Goal: Task Accomplishment & Management: Manage account settings

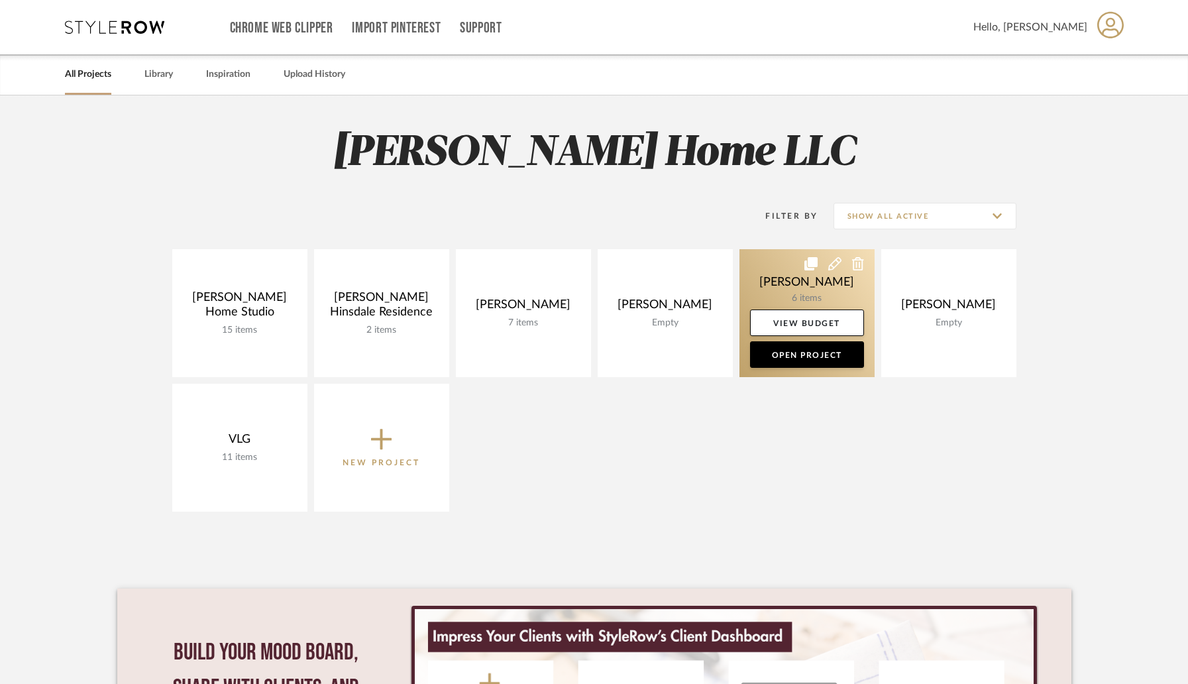
click at [787, 301] on link at bounding box center [807, 313] width 135 height 128
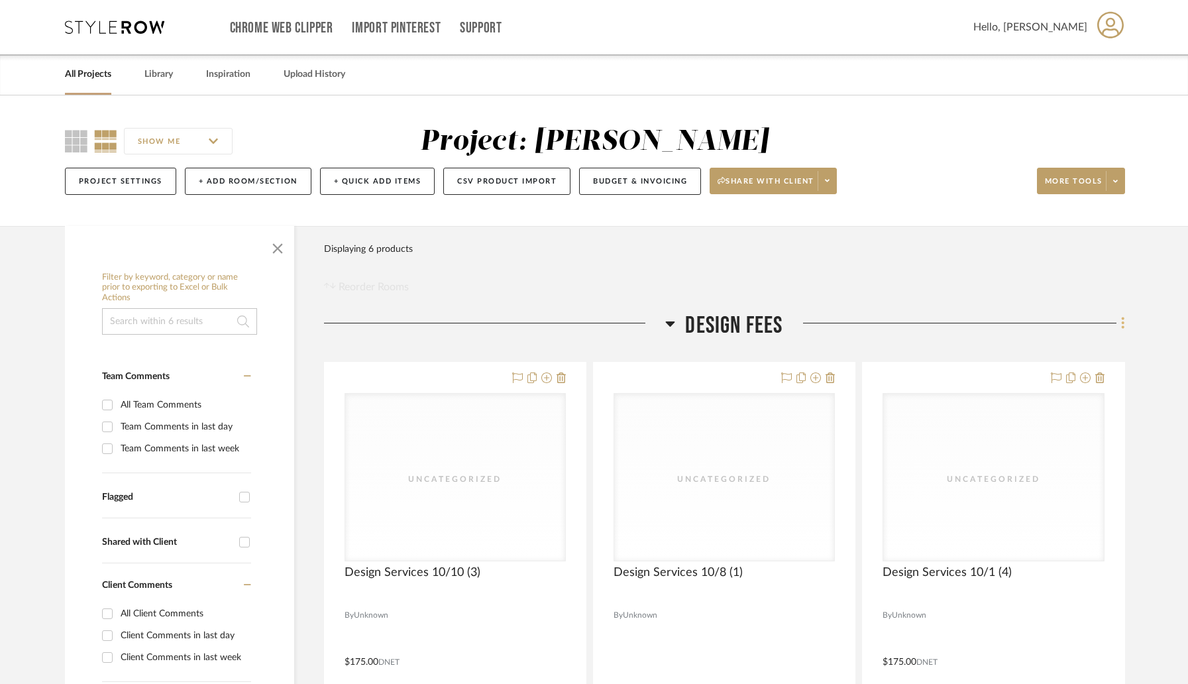
click at [1117, 327] on fa-icon at bounding box center [1121, 324] width 9 height 22
click at [1117, 183] on div at bounding box center [594, 342] width 1188 height 684
click at [1116, 182] on icon at bounding box center [1115, 181] width 5 height 3
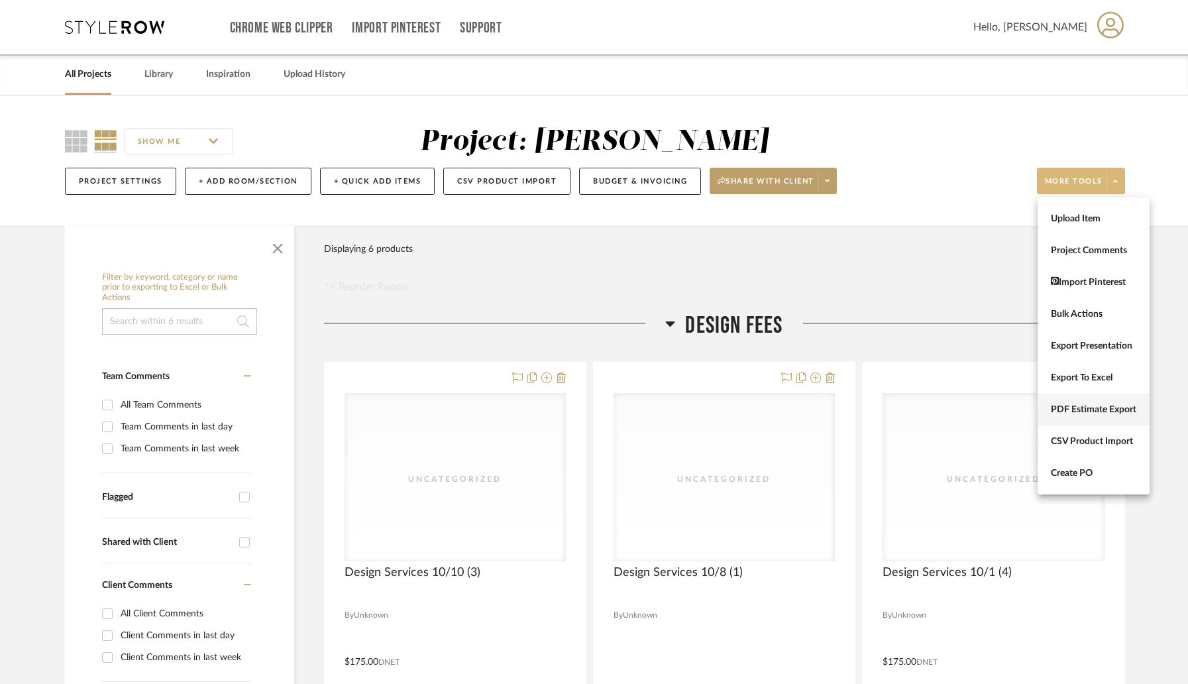
scroll to position [11, 0]
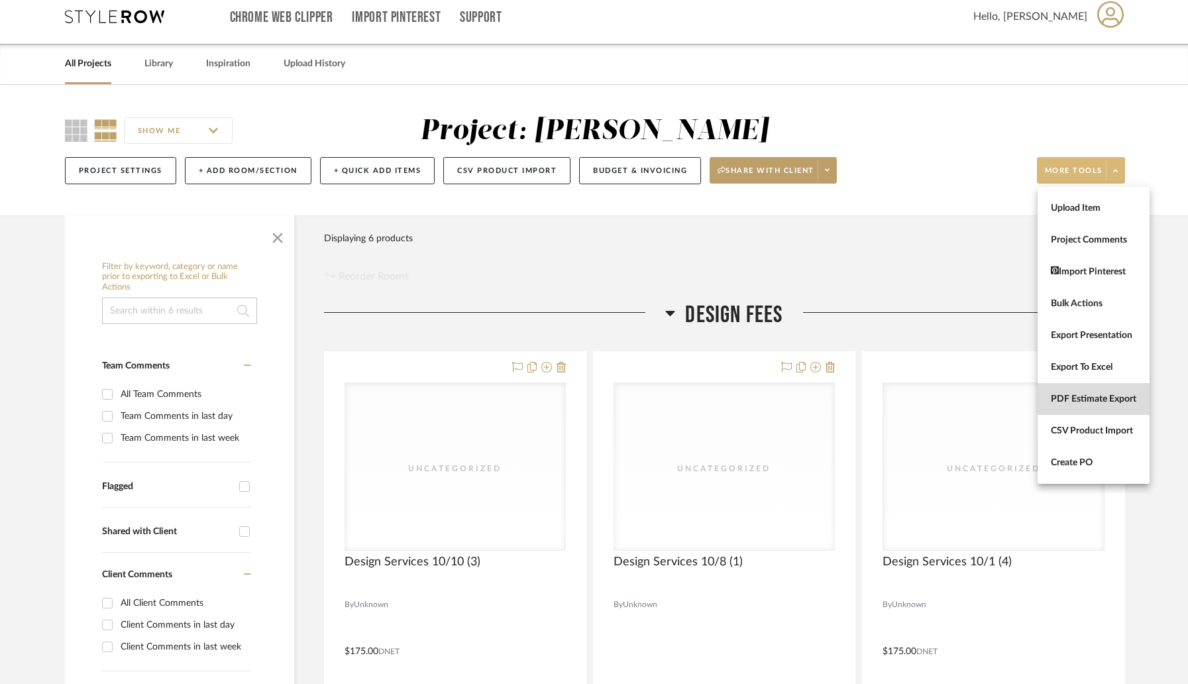
click at [1089, 411] on button "PDF Estimate Export" at bounding box center [1094, 399] width 112 height 32
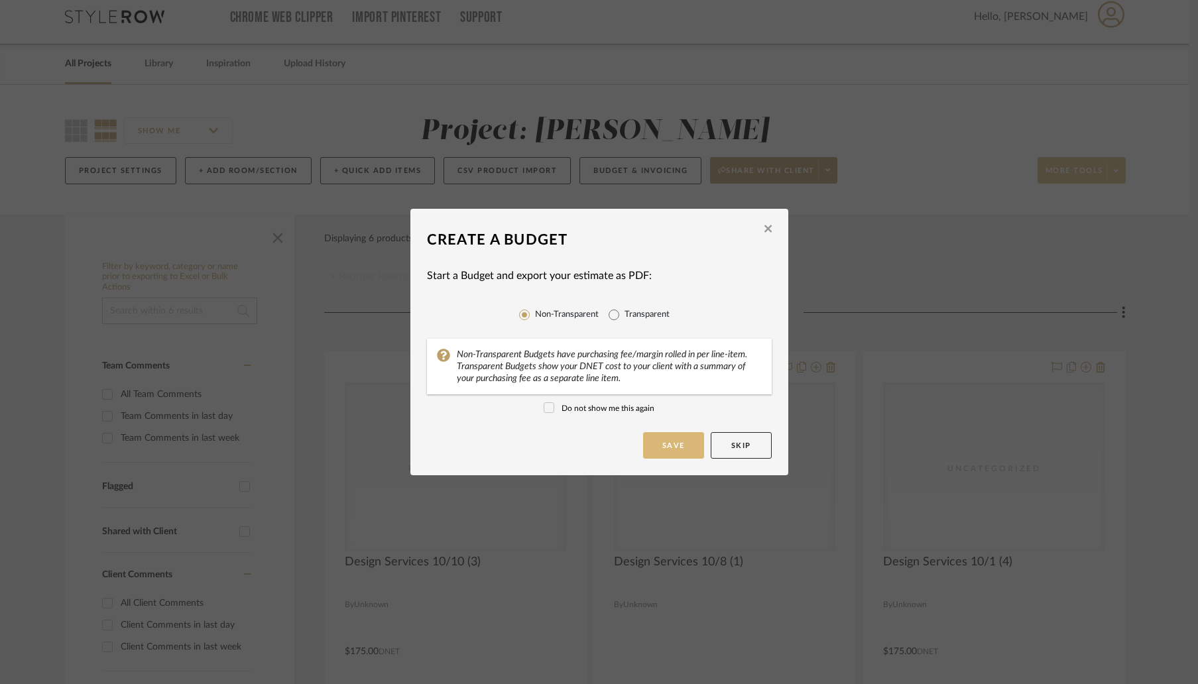
click at [673, 447] on button "Save" at bounding box center [673, 445] width 61 height 27
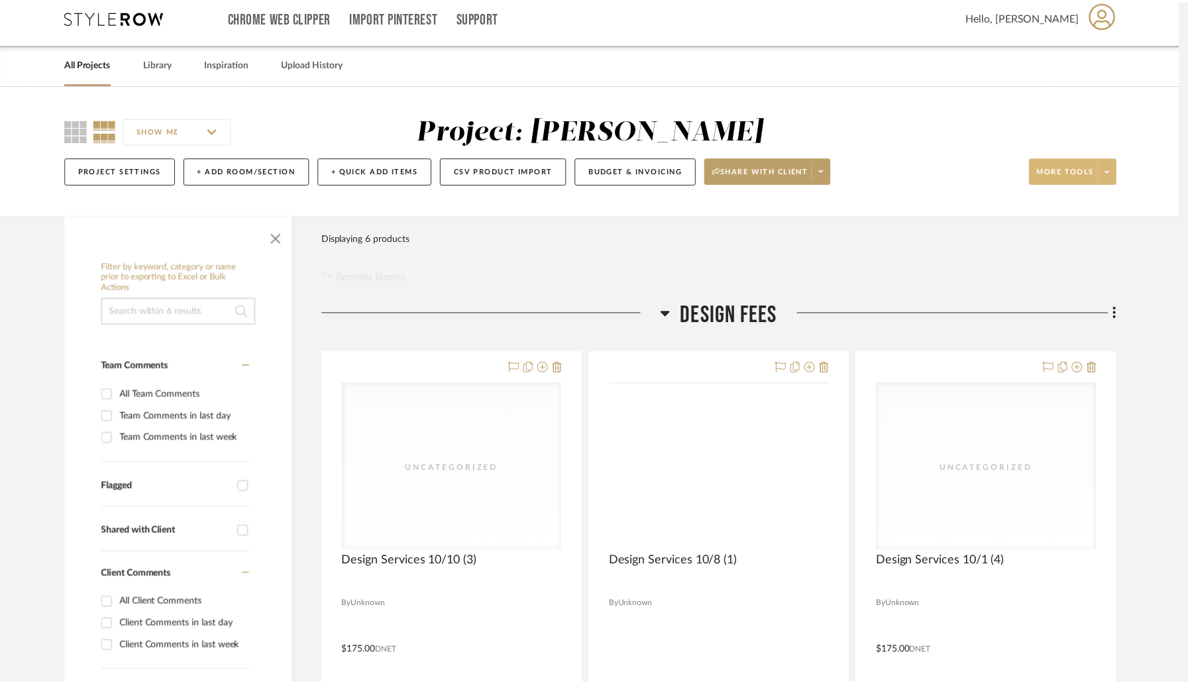
scroll to position [11, 0]
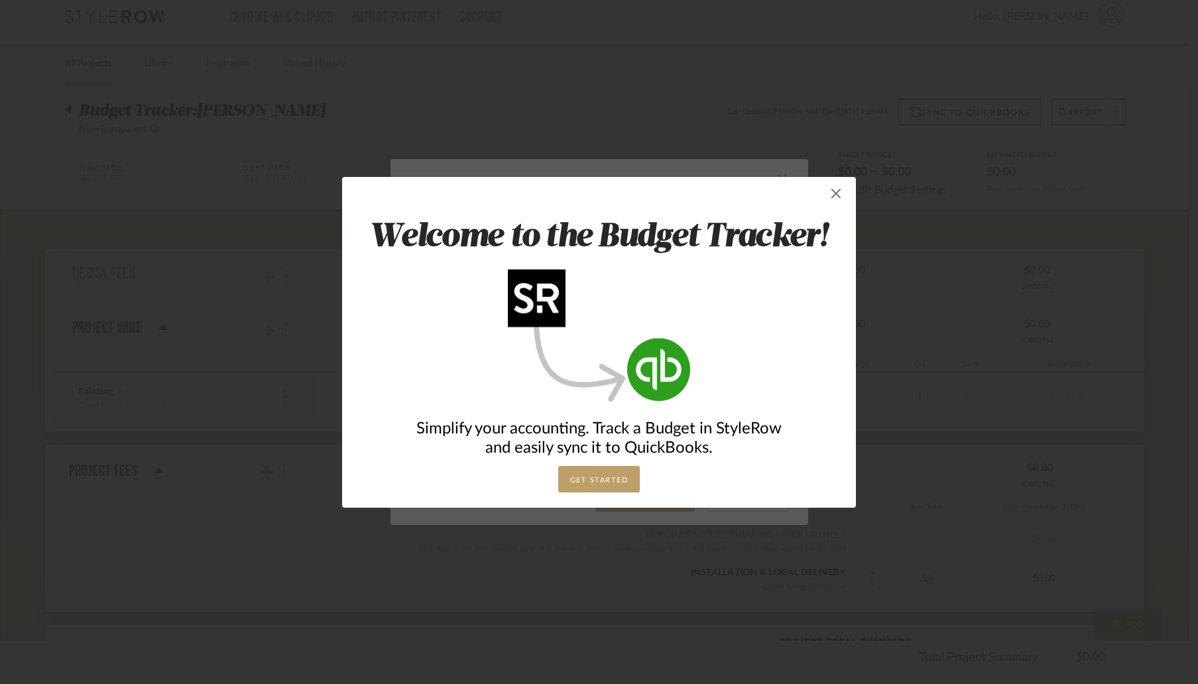
click at [835, 197] on span "button" at bounding box center [835, 193] width 27 height 27
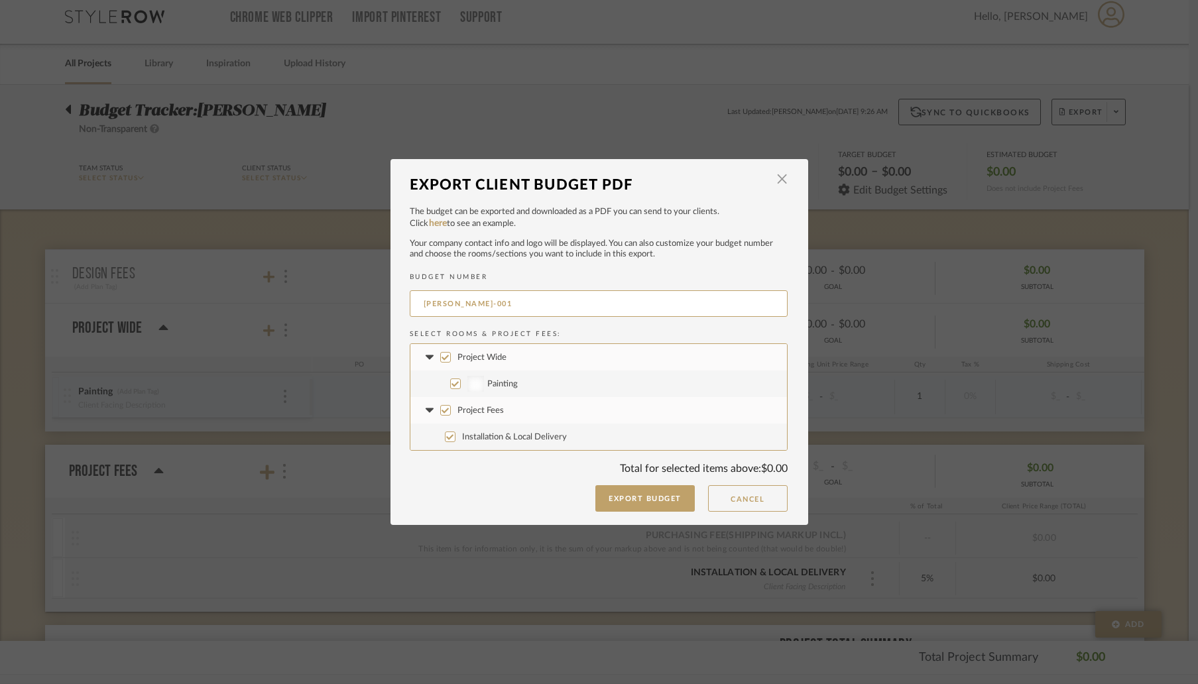
click at [443, 410] on input "Project Fees" at bounding box center [445, 410] width 11 height 11
checkbox input "false"
drag, startPoint x: 439, startPoint y: 407, endPoint x: 458, endPoint y: 406, distance: 18.6
click at [440, 407] on input "Project Fees" at bounding box center [445, 410] width 11 height 11
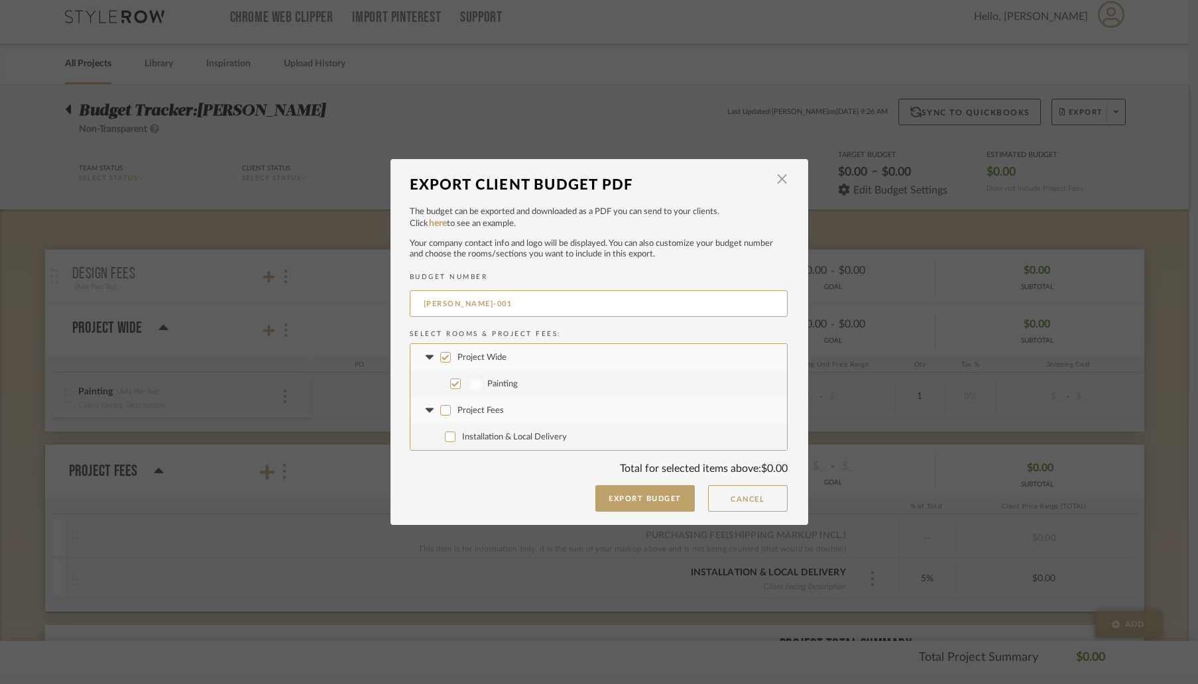
checkbox input "true"
click at [434, 352] on label "Project Wide" at bounding box center [598, 357] width 376 height 27
click at [440, 352] on input "Project Wide" at bounding box center [445, 357] width 11 height 11
checkbox input "false"
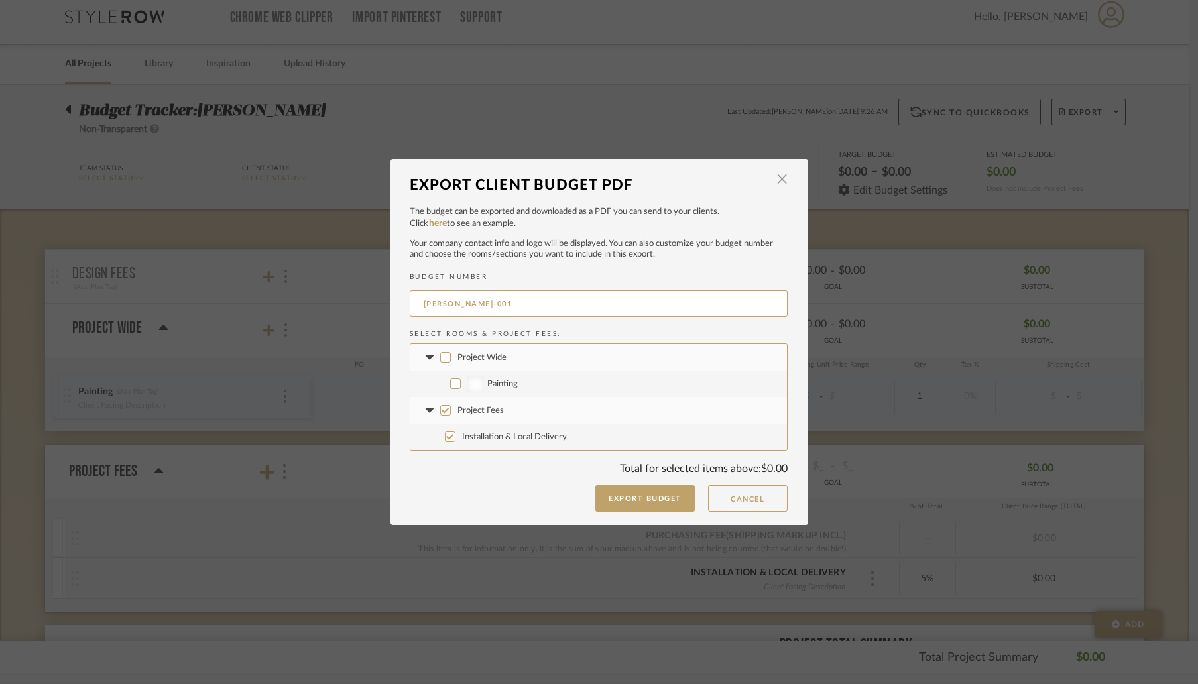
checkbox input "false"
click at [440, 405] on input "Project Fees" at bounding box center [445, 410] width 11 height 11
checkbox input "false"
click at [779, 180] on span "button" at bounding box center [782, 179] width 27 height 27
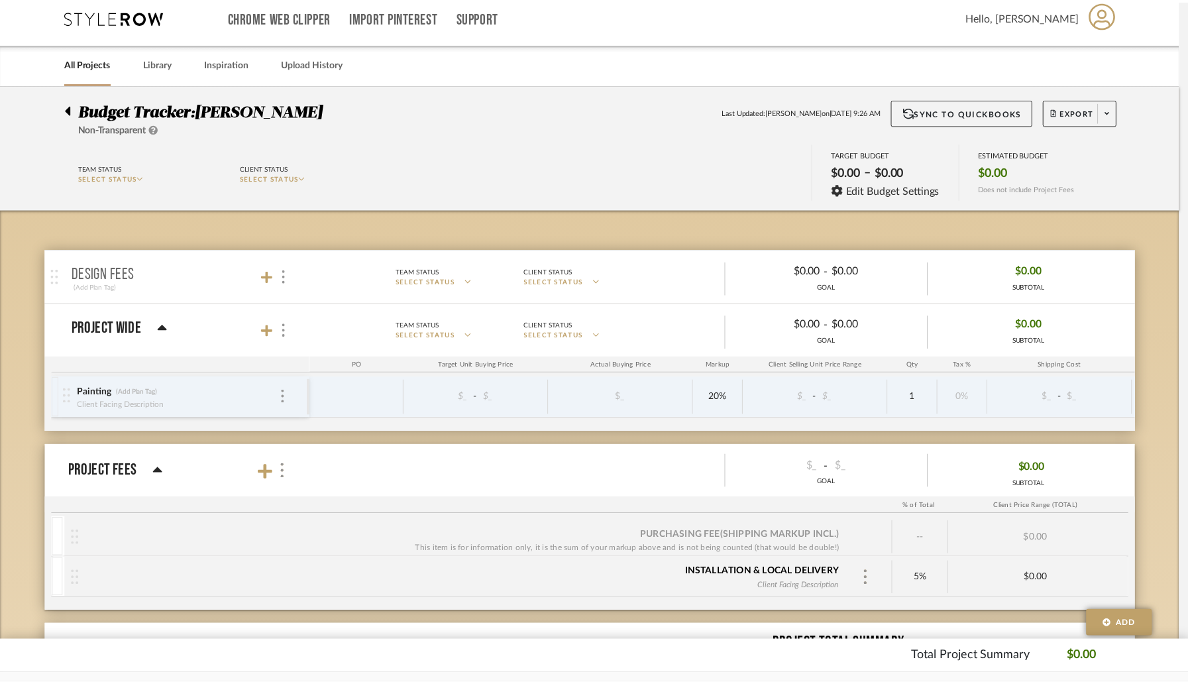
scroll to position [11, 0]
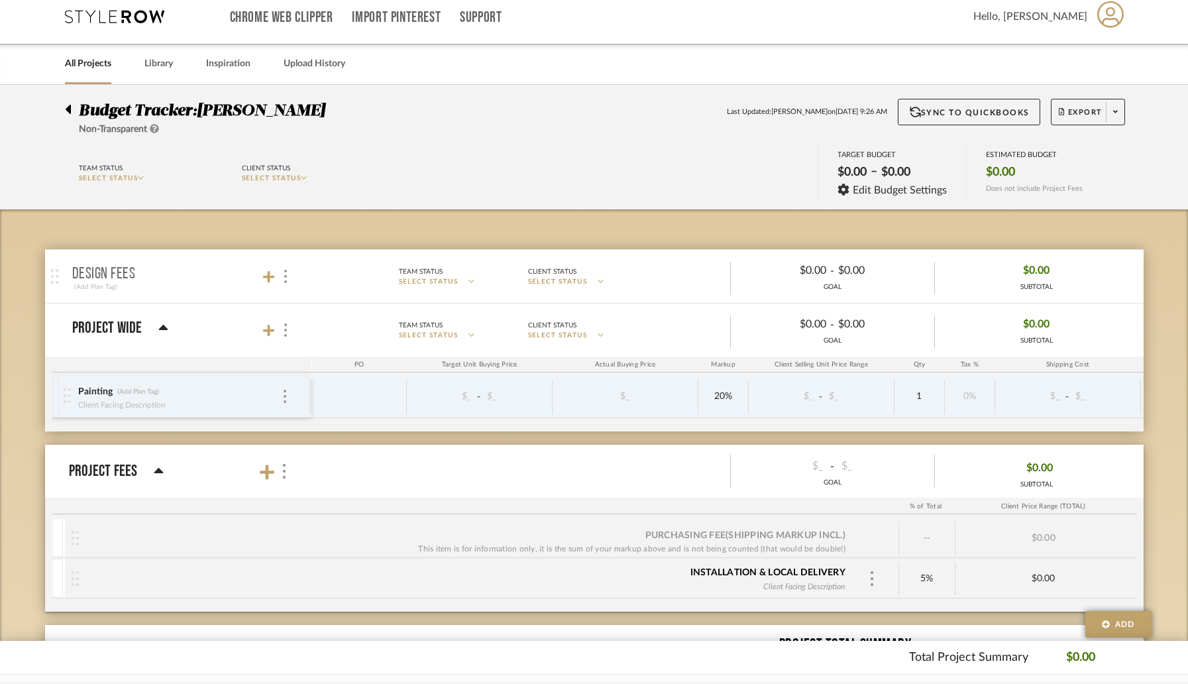
click at [127, 270] on p "Design Fees" at bounding box center [104, 274] width 64 height 16
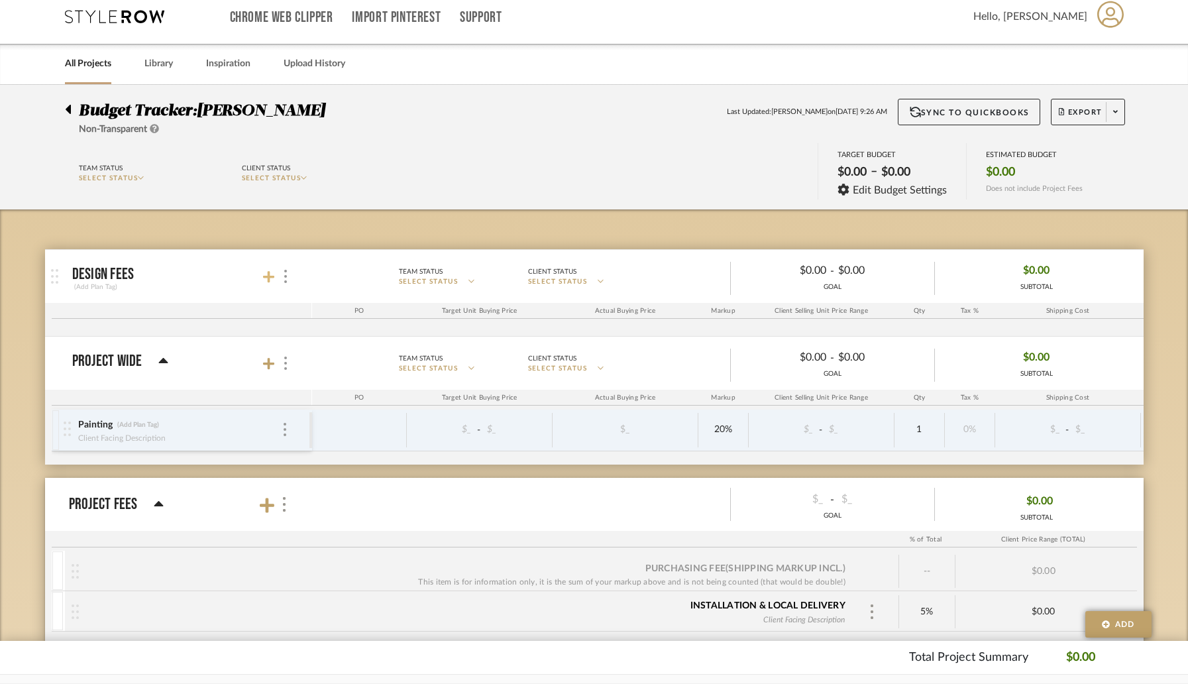
click at [265, 274] on icon at bounding box center [269, 276] width 12 height 13
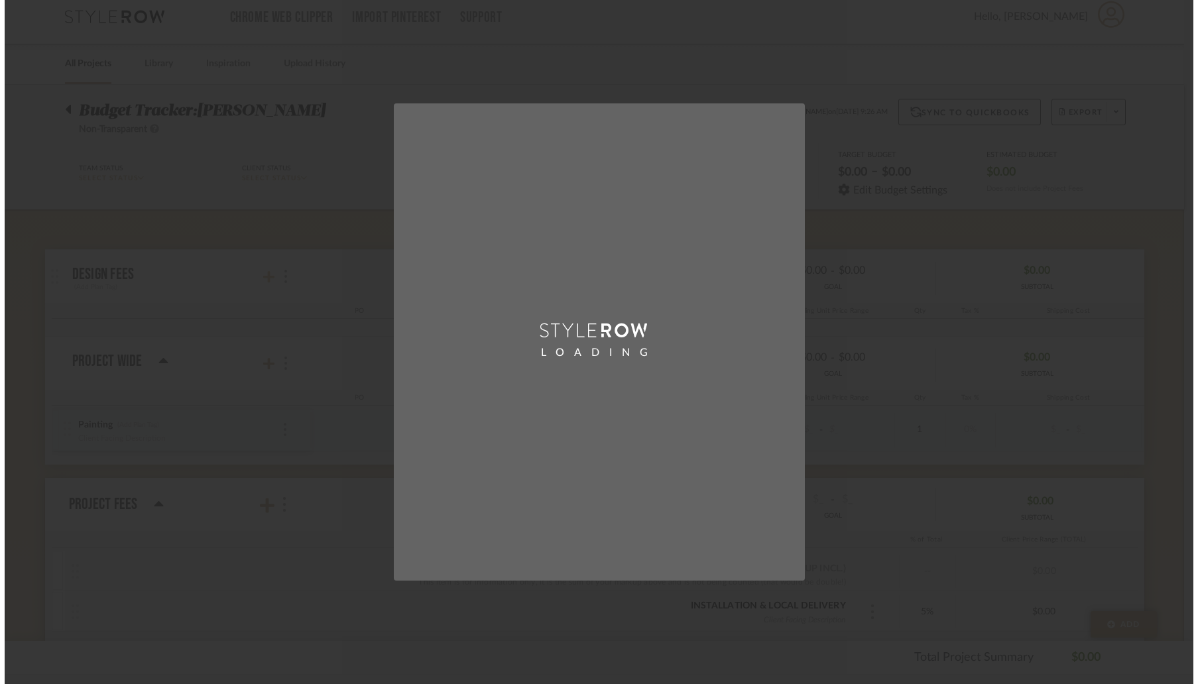
scroll to position [0, 0]
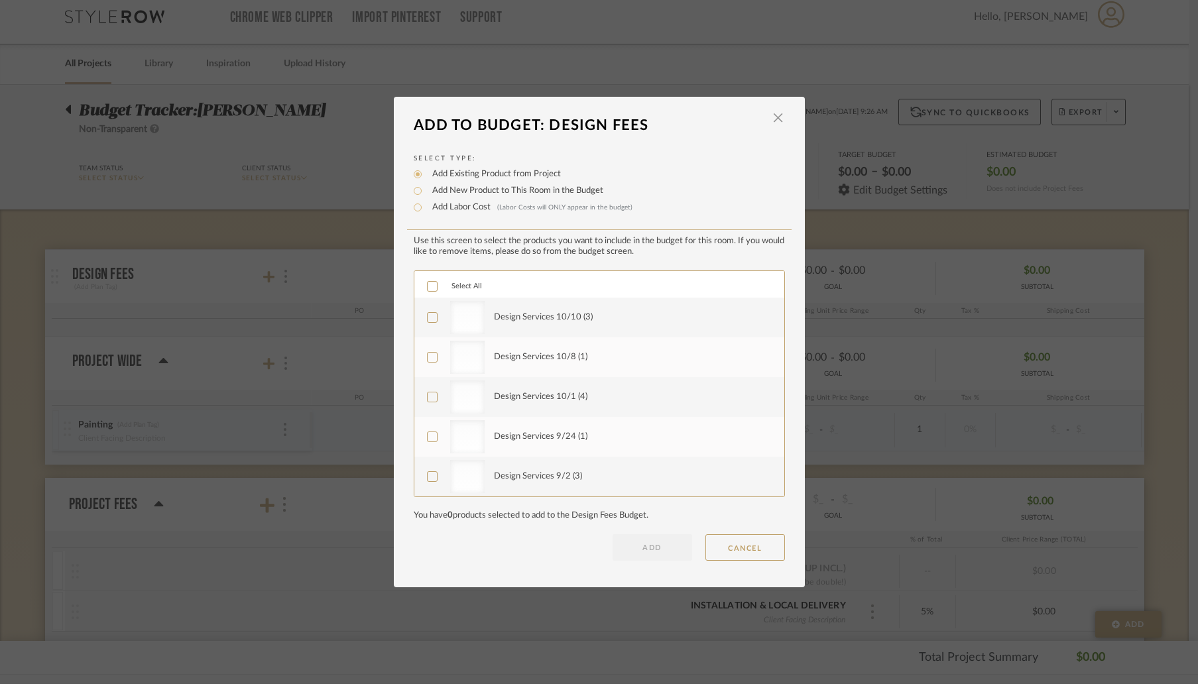
click at [427, 286] on icon at bounding box center [431, 286] width 9 height 9
click at [653, 549] on button "ADD" at bounding box center [652, 547] width 80 height 27
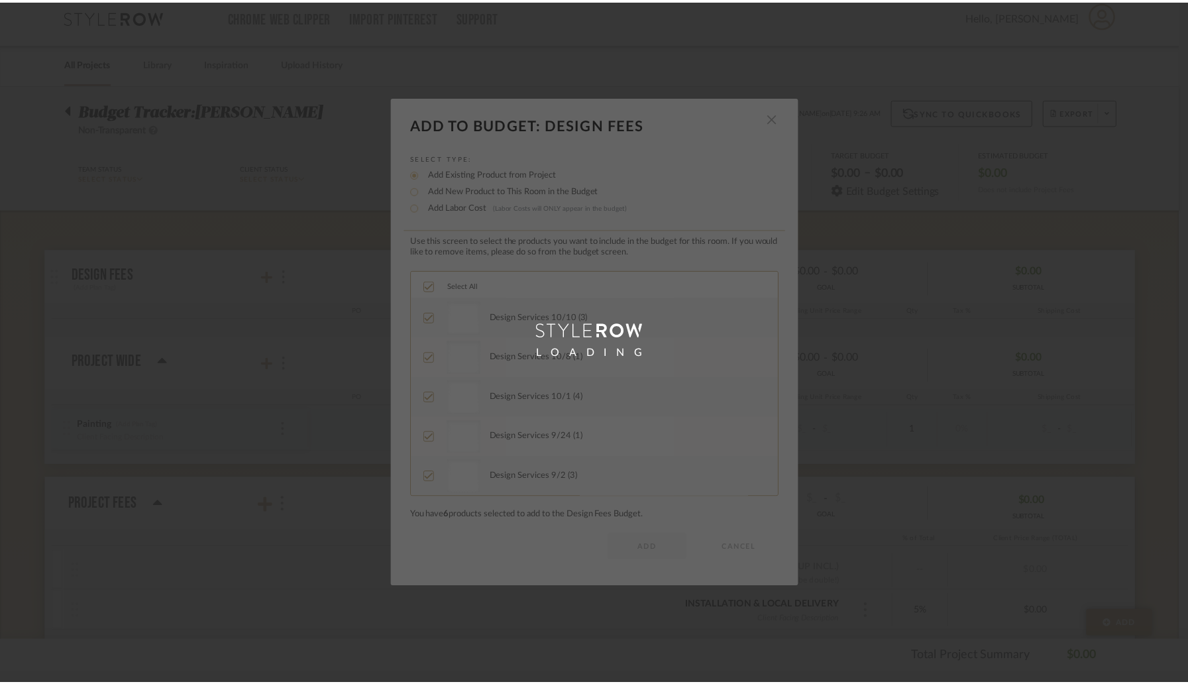
scroll to position [11, 0]
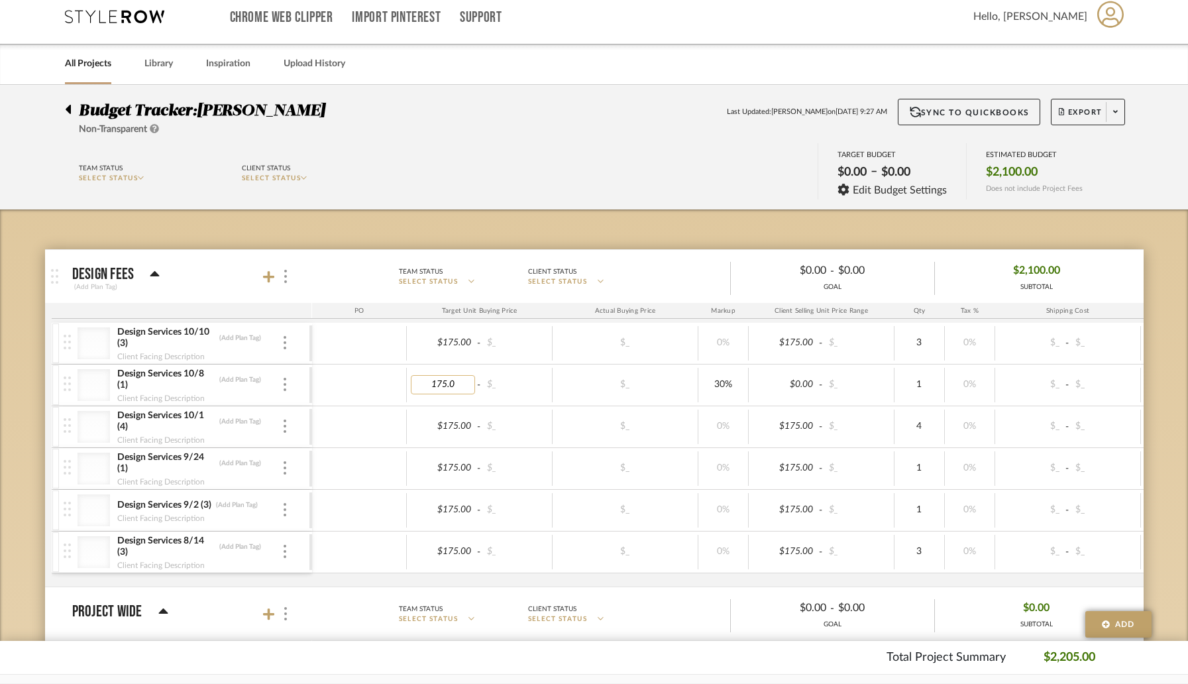
type input "175.00"
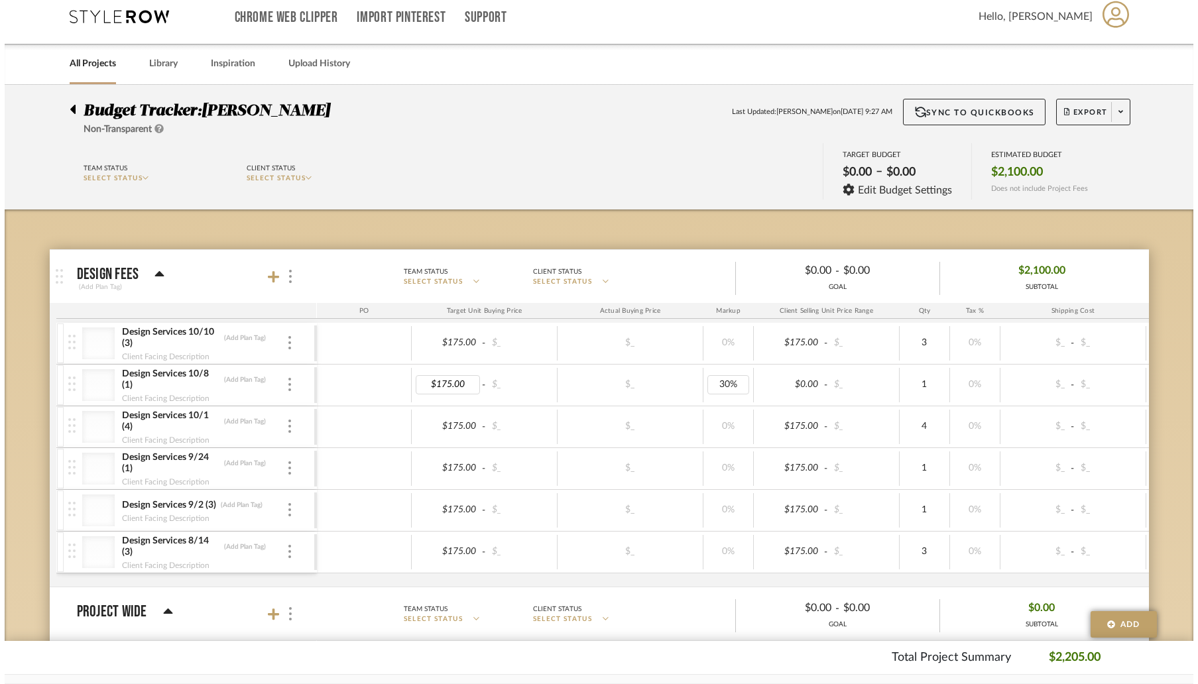
scroll to position [0, 0]
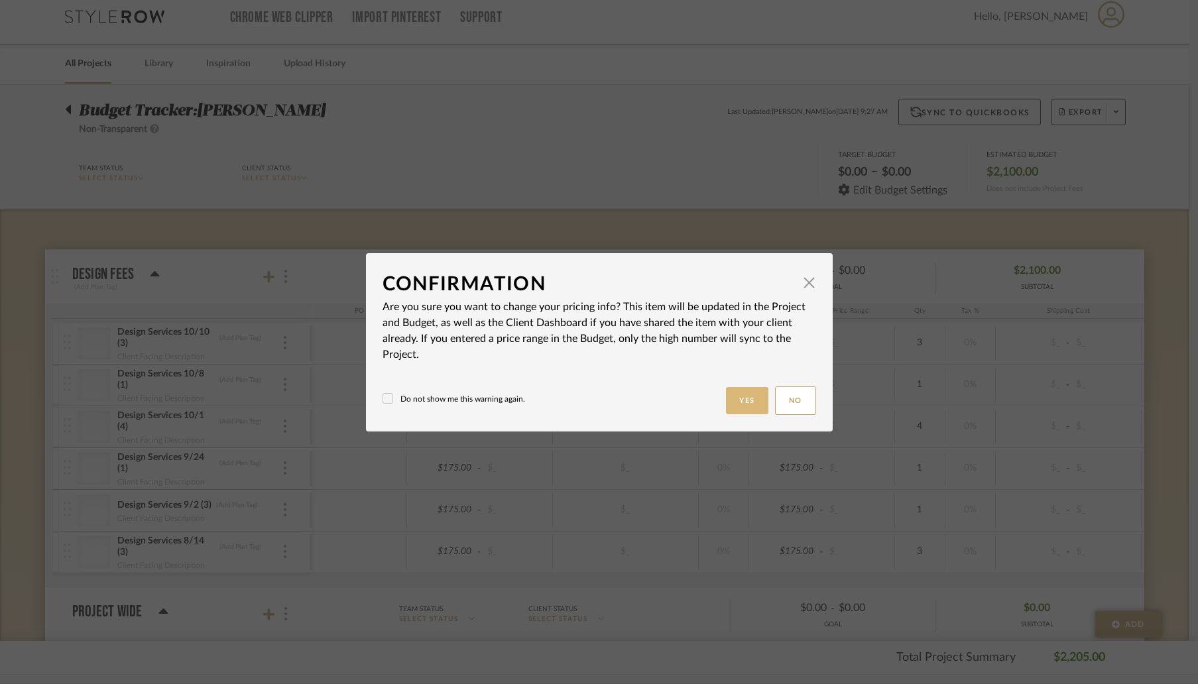
click at [742, 397] on button "Yes" at bounding box center [747, 400] width 42 height 27
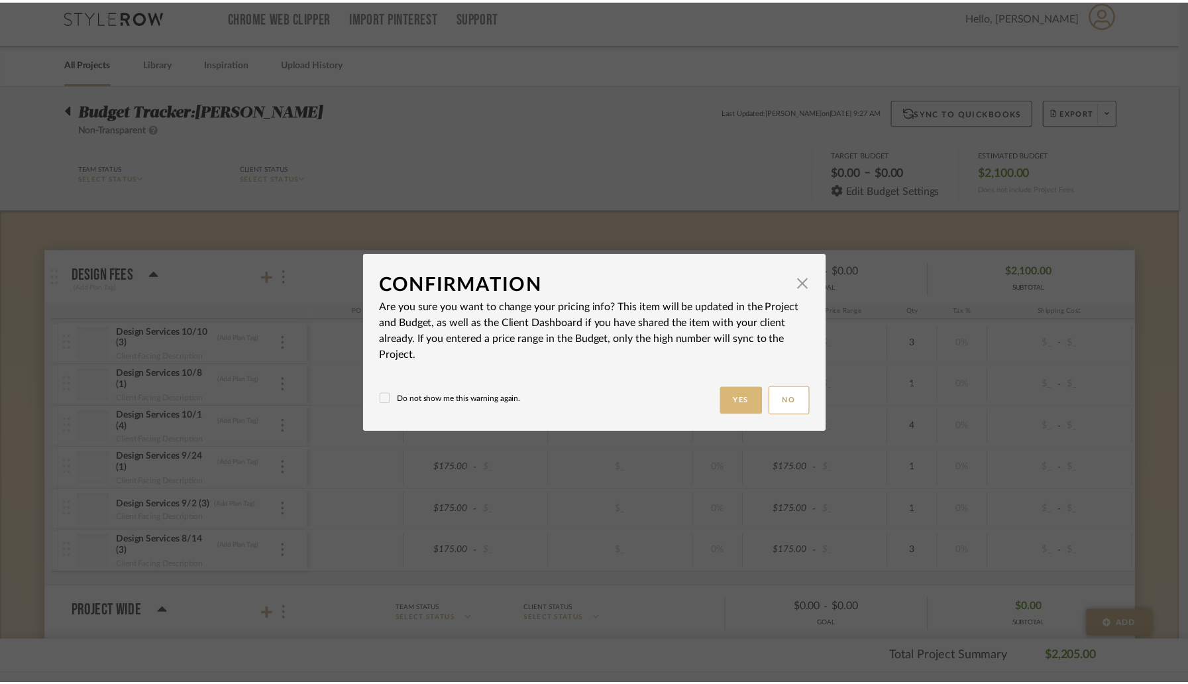
scroll to position [11, 0]
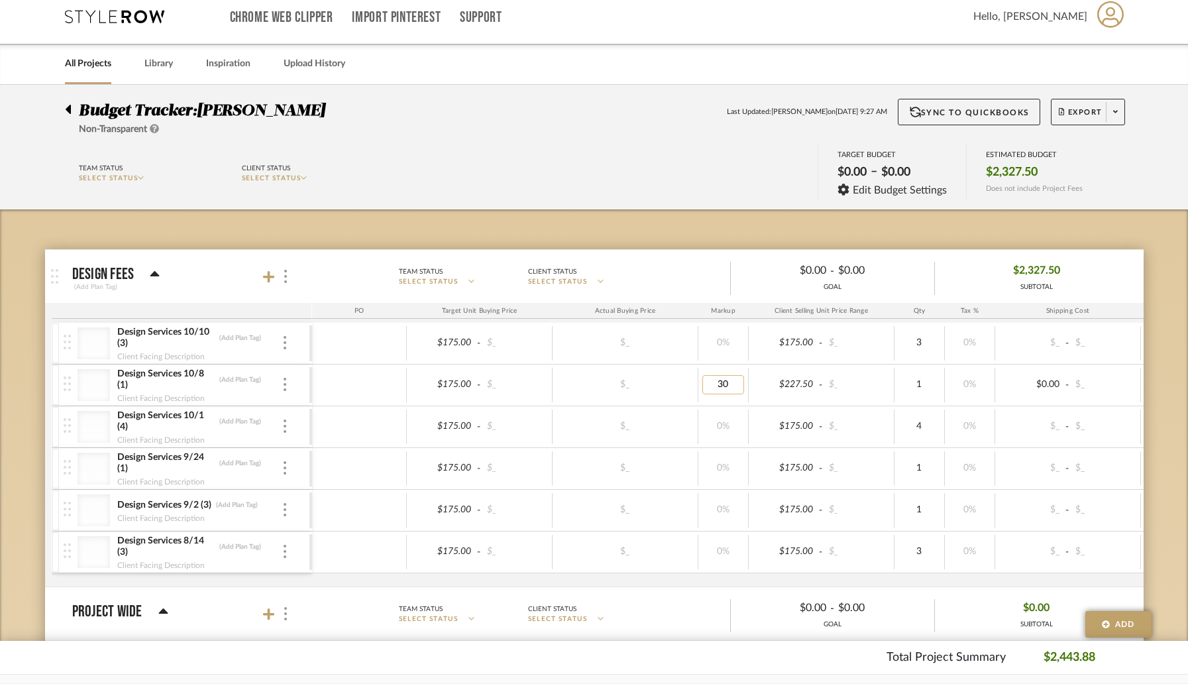
drag, startPoint x: 730, startPoint y: 383, endPoint x: 704, endPoint y: 377, distance: 26.5
click at [704, 377] on input "30" at bounding box center [724, 384] width 42 height 19
type input "0"
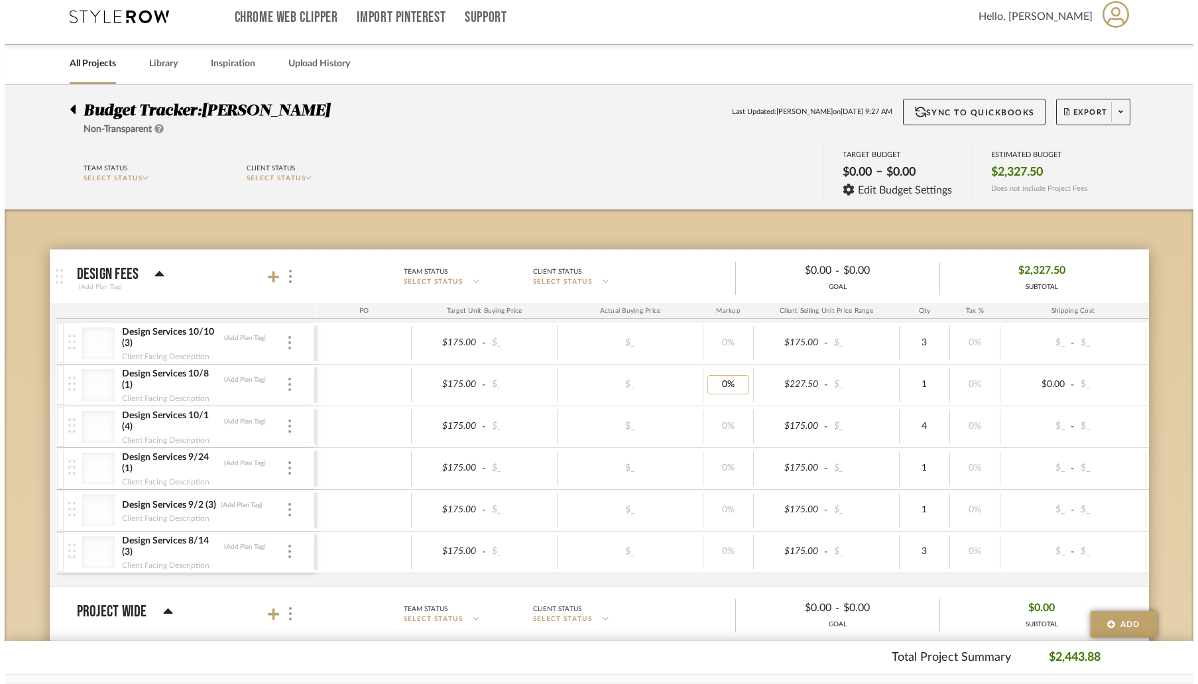
scroll to position [0, 0]
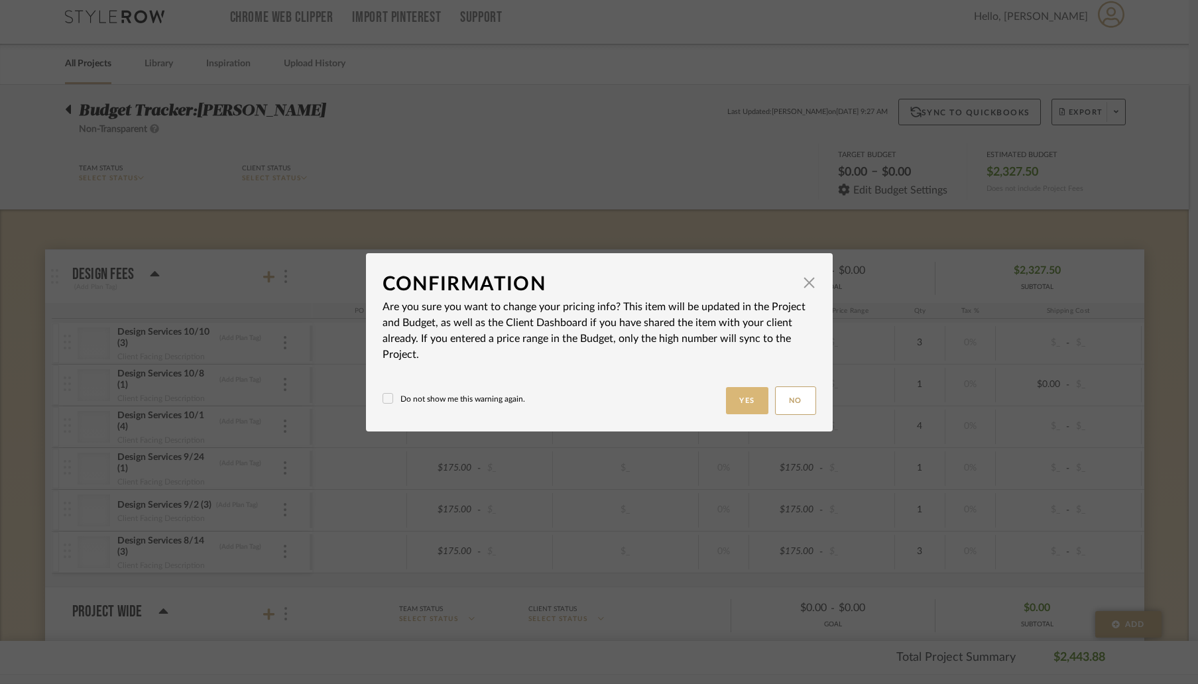
click at [743, 398] on button "Yes" at bounding box center [747, 400] width 42 height 27
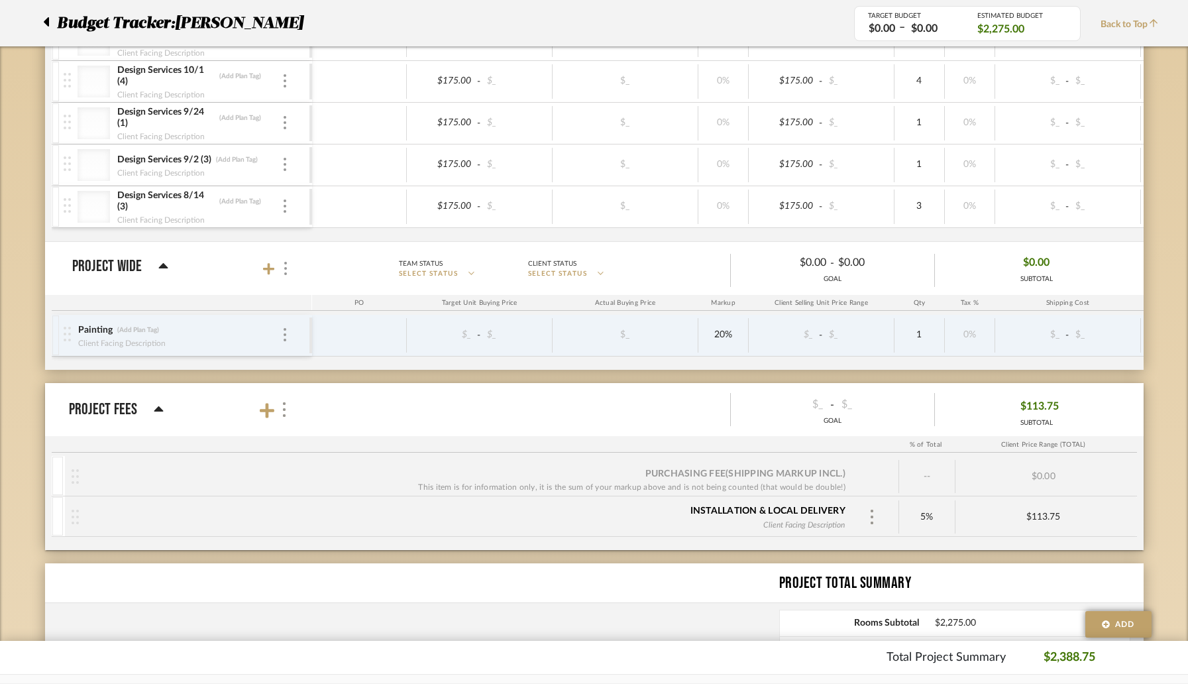
scroll to position [357, 0]
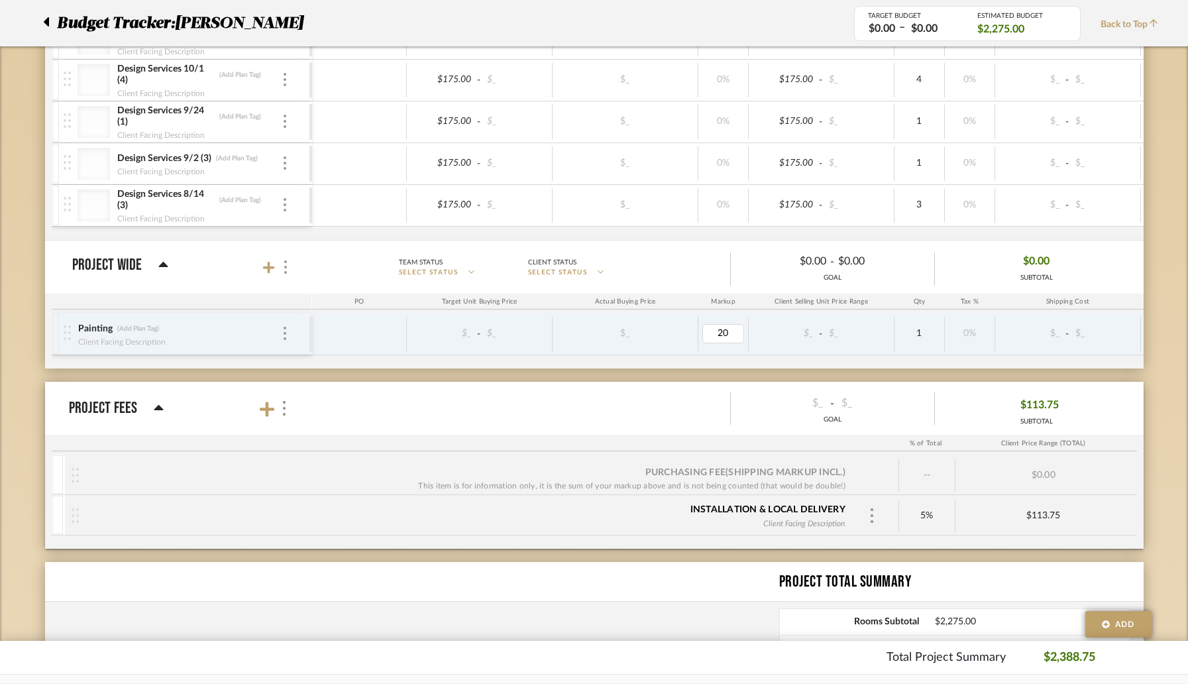
click at [682, 319] on div "$_ - $_ $_ 20 $_ - $_ 1 0% $_ - $_ 0% Taxable $0.00" at bounding box center [863, 334] width 1103 height 36
type input "0"
click at [287, 331] on div at bounding box center [285, 334] width 7 height 15
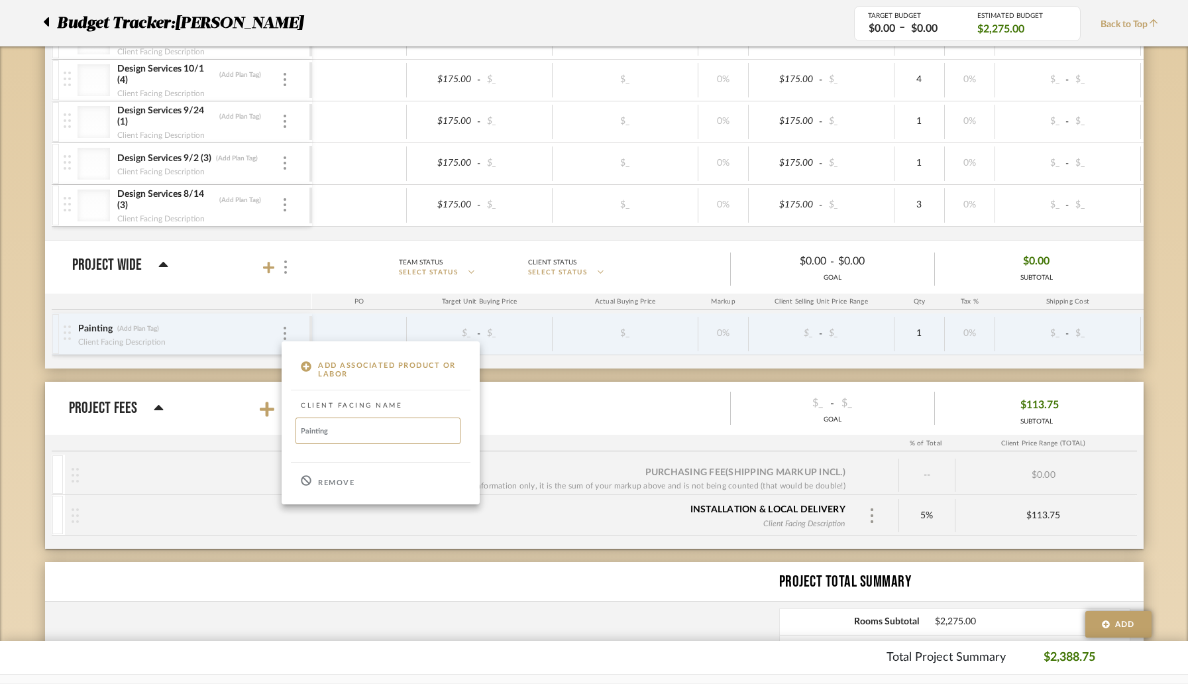
click at [324, 482] on p "Remove" at bounding box center [336, 483] width 36 height 9
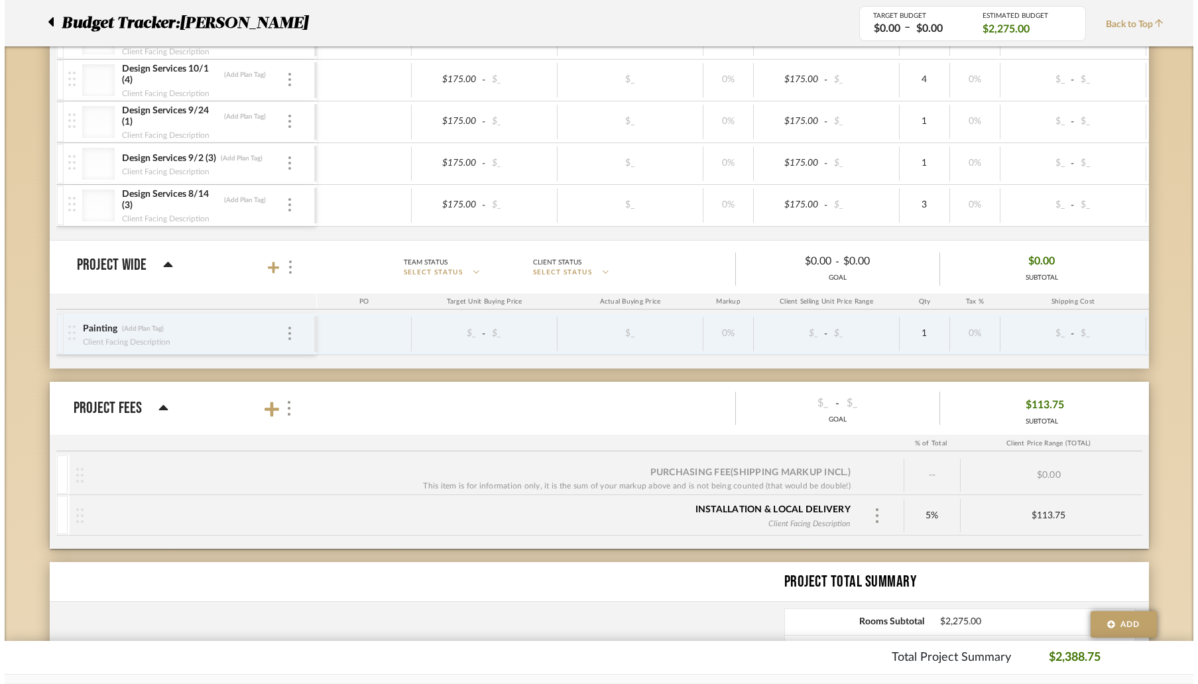
scroll to position [0, 0]
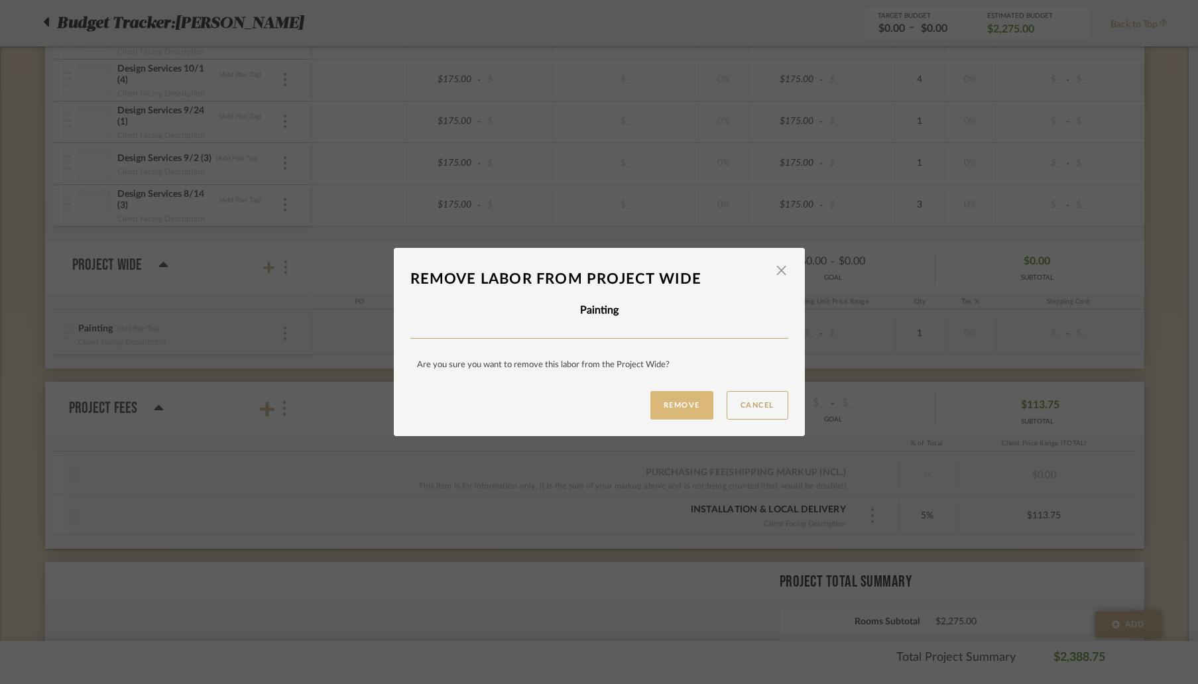
click at [678, 411] on button "Remove" at bounding box center [681, 405] width 63 height 28
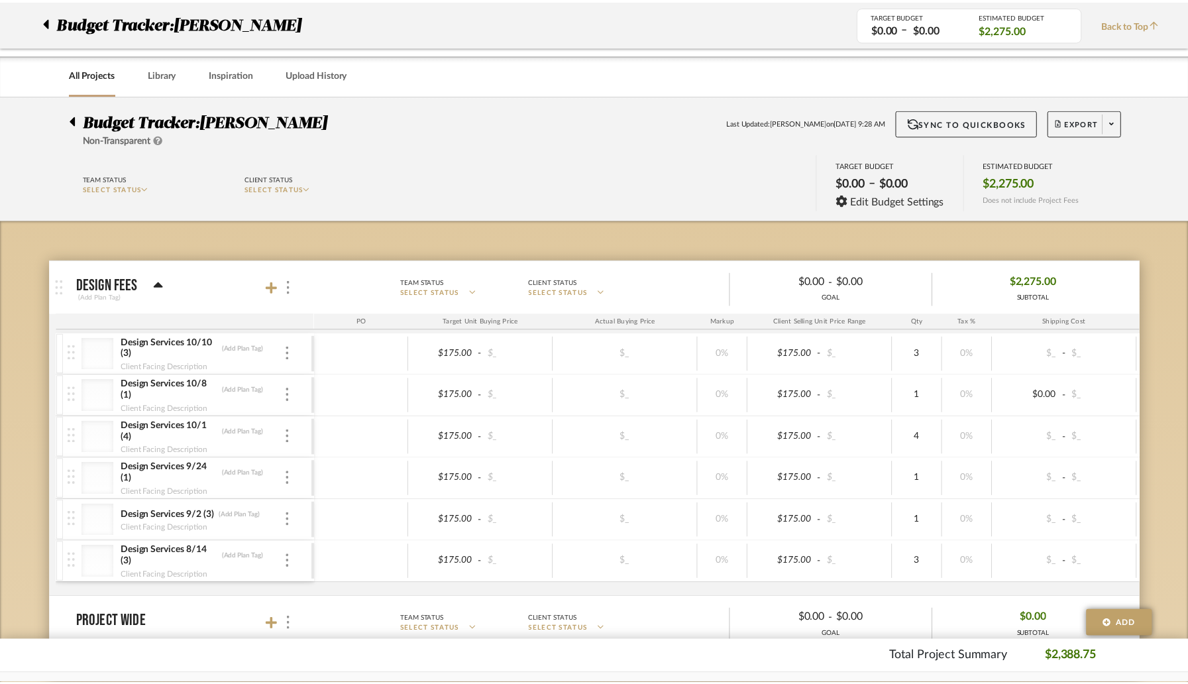
scroll to position [357, 0]
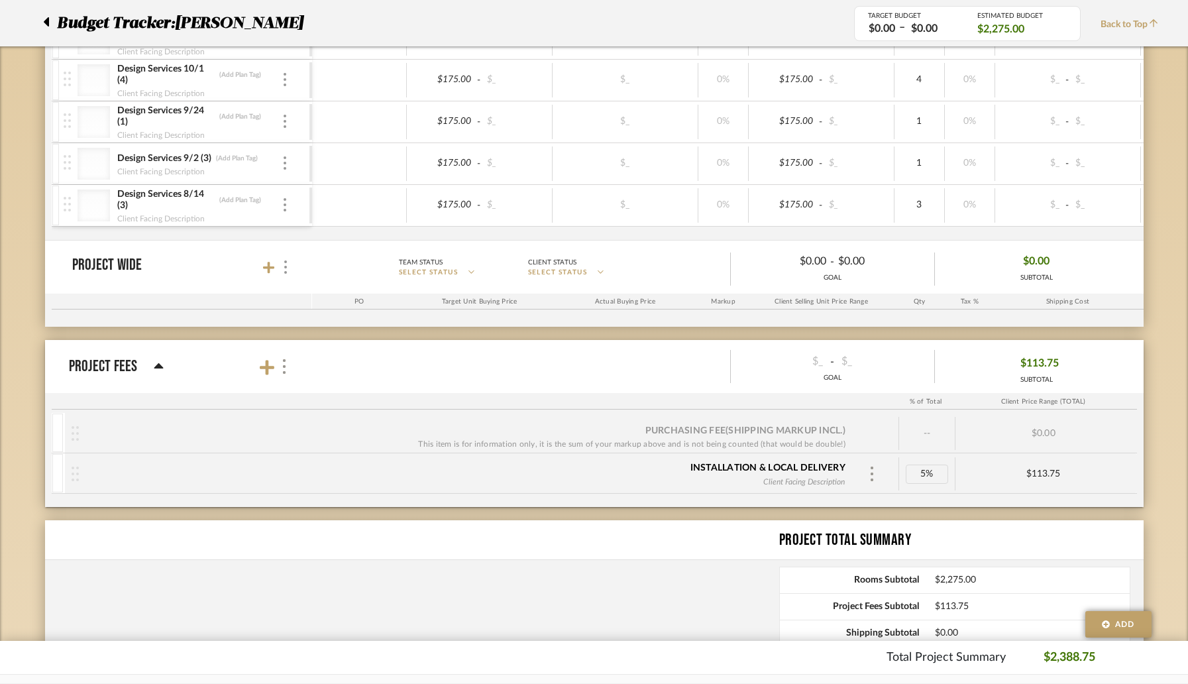
click at [947, 471] on div "5%" at bounding box center [927, 473] width 56 height 33
type input "0"
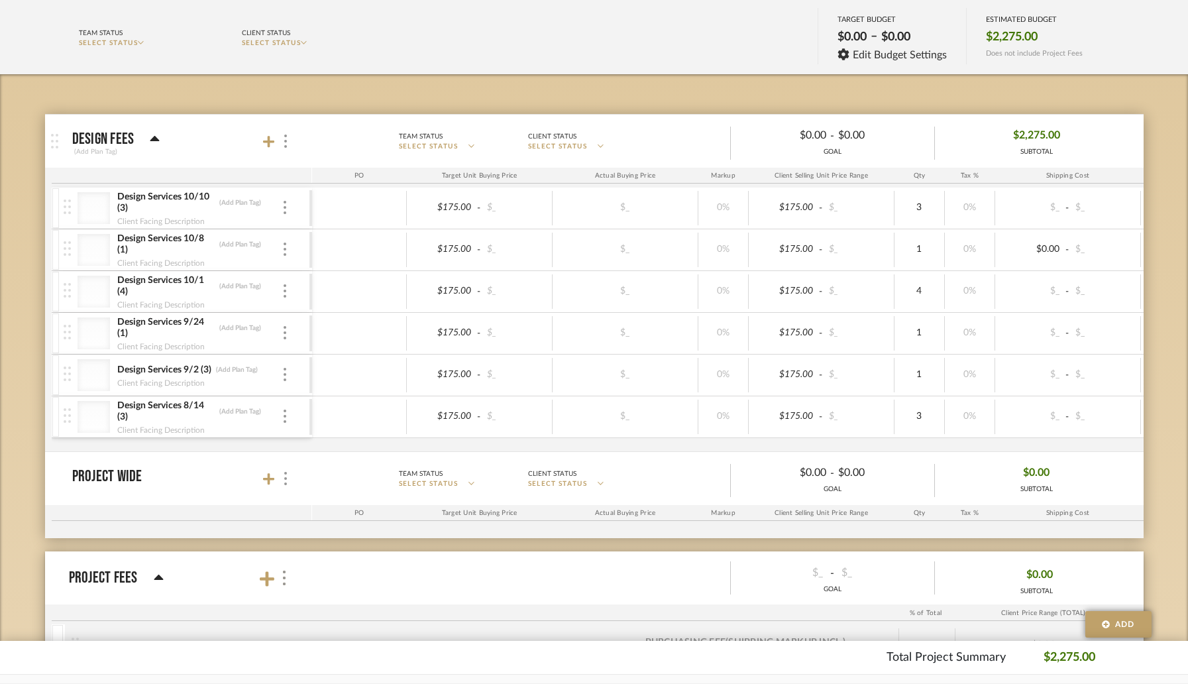
scroll to position [111, 0]
